Goal: Use online tool/utility: Use online tool/utility

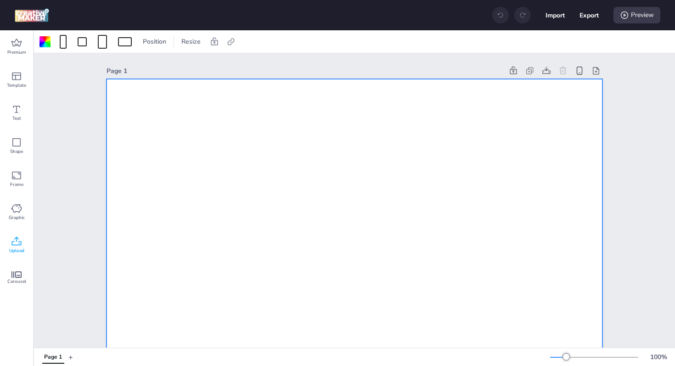
click at [19, 249] on span "Upload" at bounding box center [16, 250] width 15 height 7
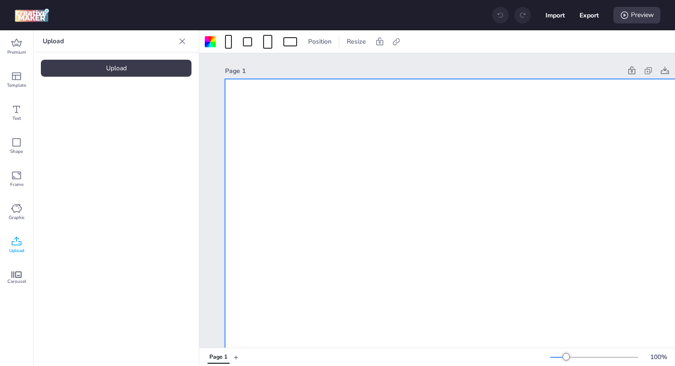
click at [150, 73] on div "Upload" at bounding box center [116, 68] width 151 height 17
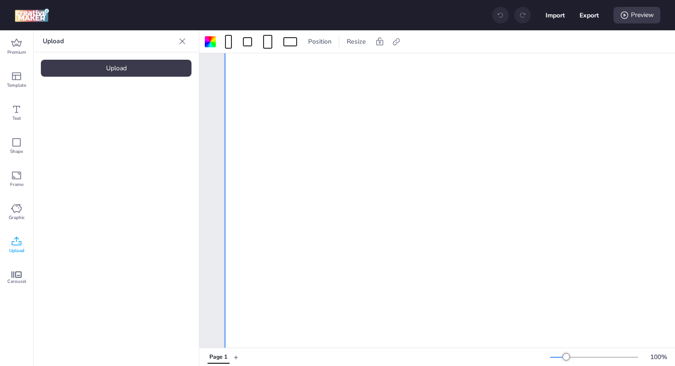
scroll to position [354, 0]
click at [77, 132] on video at bounding box center [77, 128] width 73 height 37
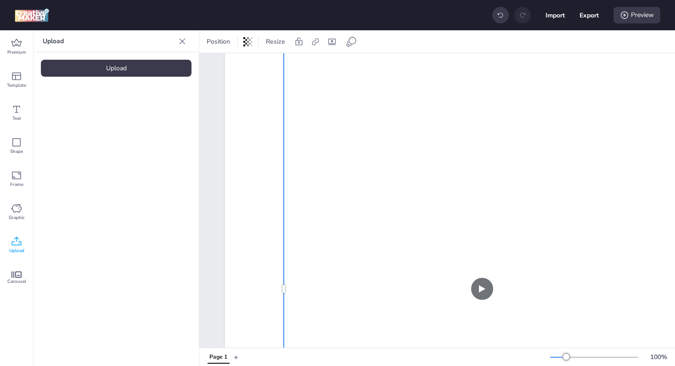
scroll to position [402, 0]
click at [565, 353] on div at bounding box center [565, 356] width 7 height 7
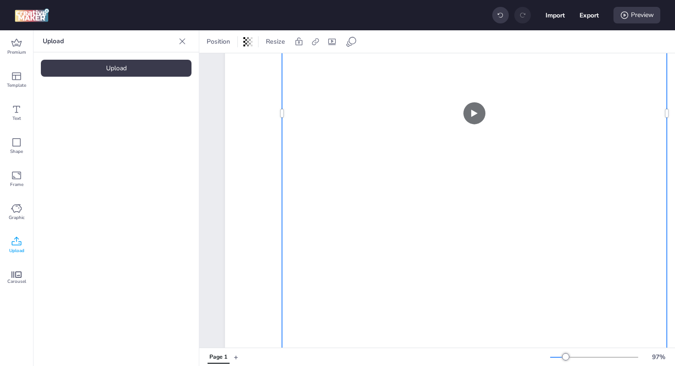
click at [553, 353] on div at bounding box center [594, 356] width 88 height 7
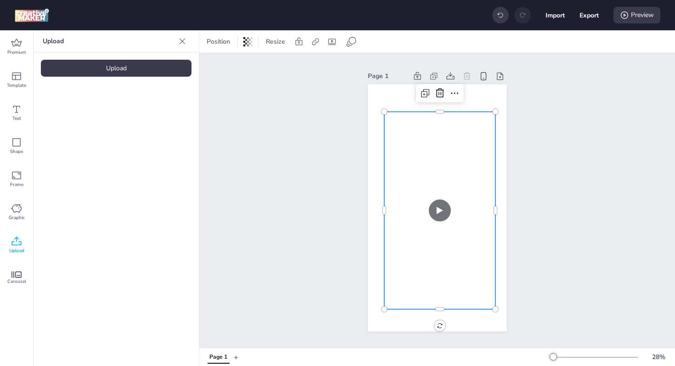
click at [454, 233] on video at bounding box center [439, 210] width 111 height 197
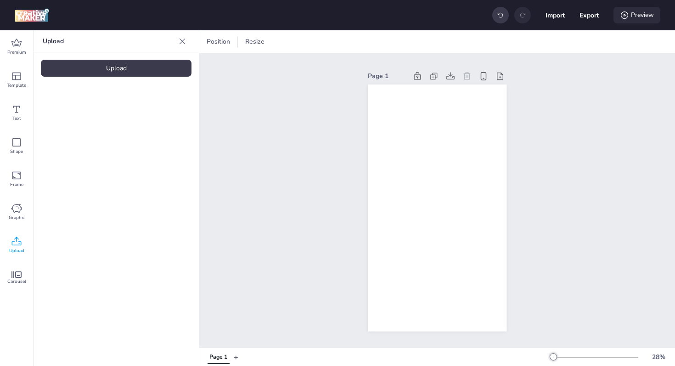
click at [627, 17] on icon at bounding box center [623, 15] width 9 height 9
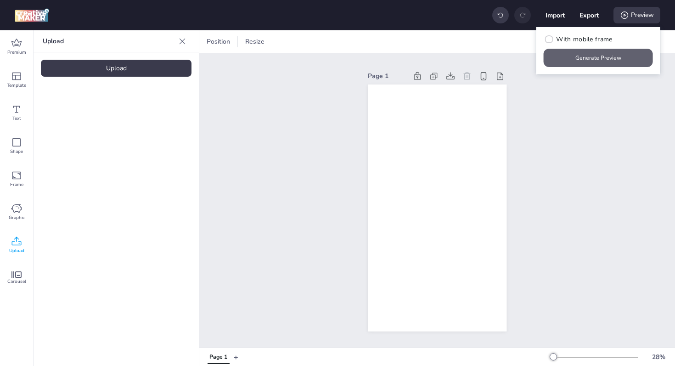
click at [601, 56] on button "Generate Preview" at bounding box center [597, 58] width 109 height 18
